Goal: Communication & Community: Answer question/provide support

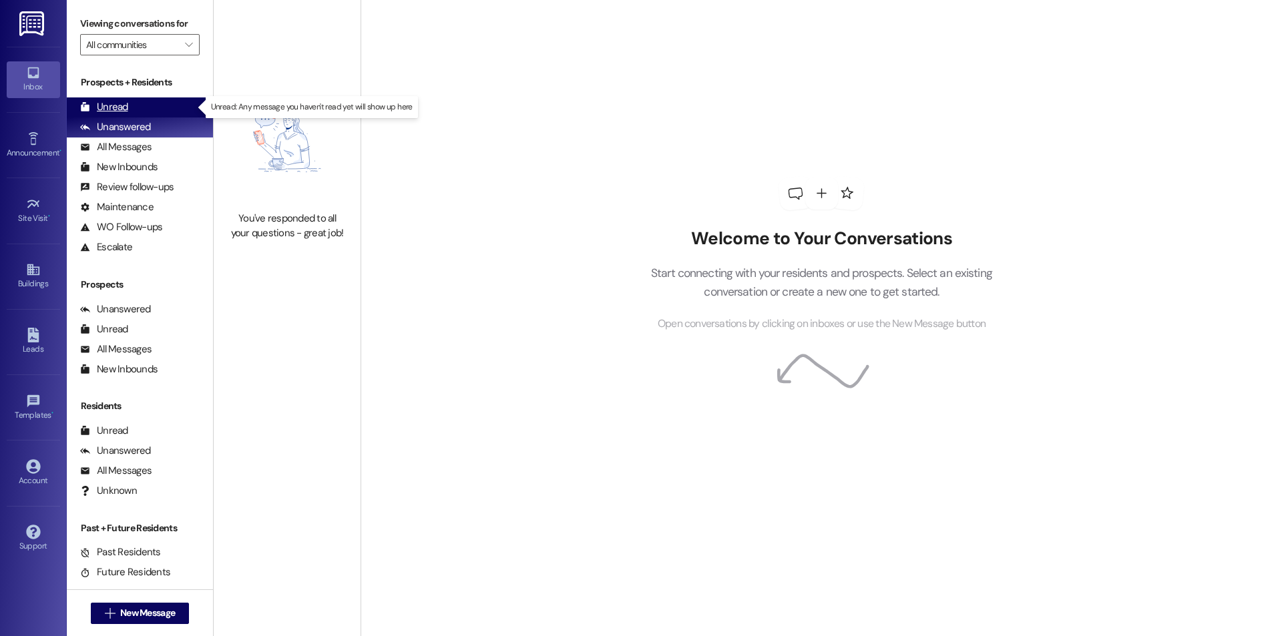
click at [115, 107] on div "Unread" at bounding box center [104, 107] width 48 height 14
